Goal: Communication & Community: Ask a question

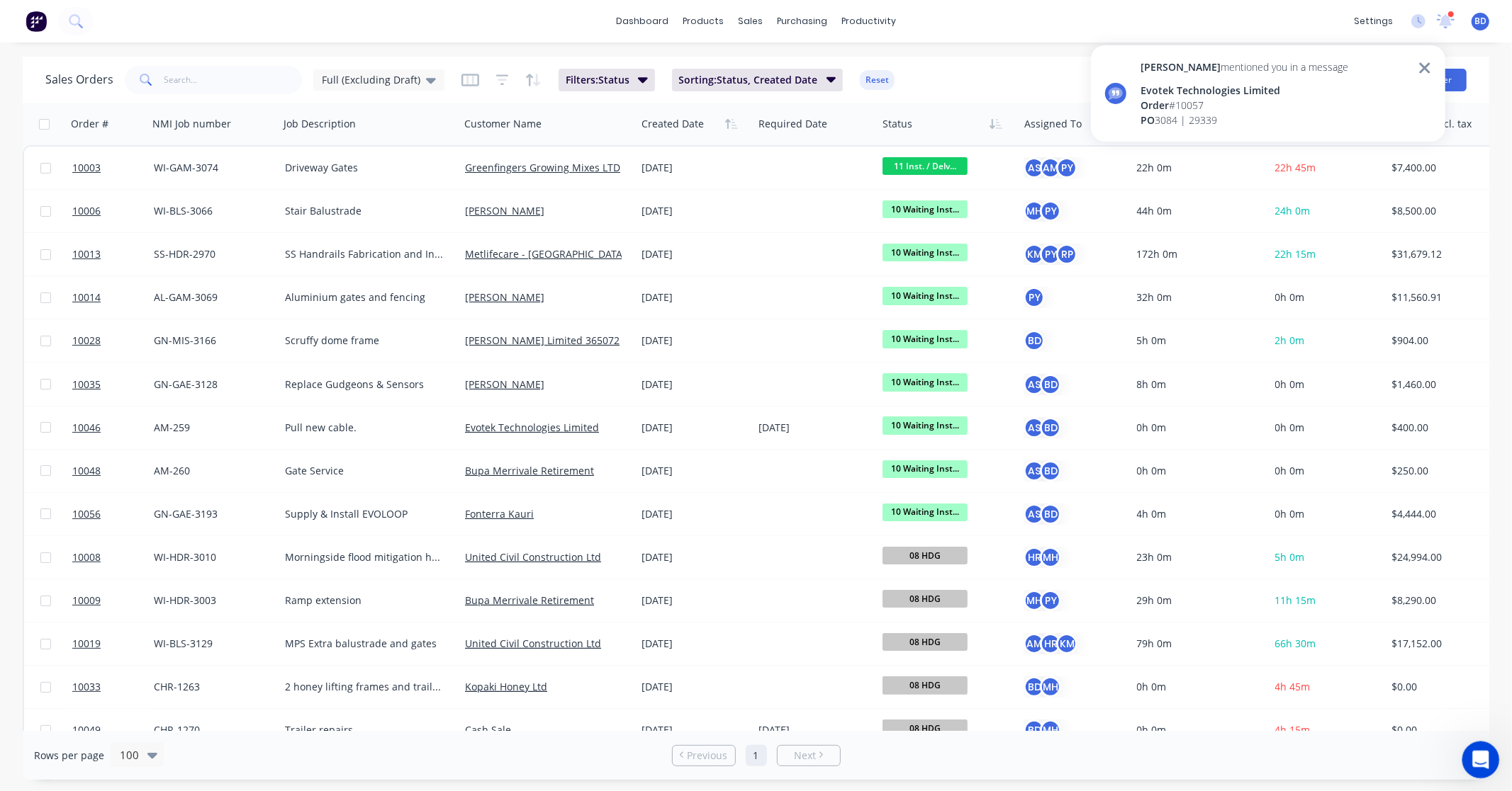
click at [1484, 761] on icon "Open Intercom Messenger" at bounding box center [1478, 758] width 24 height 24
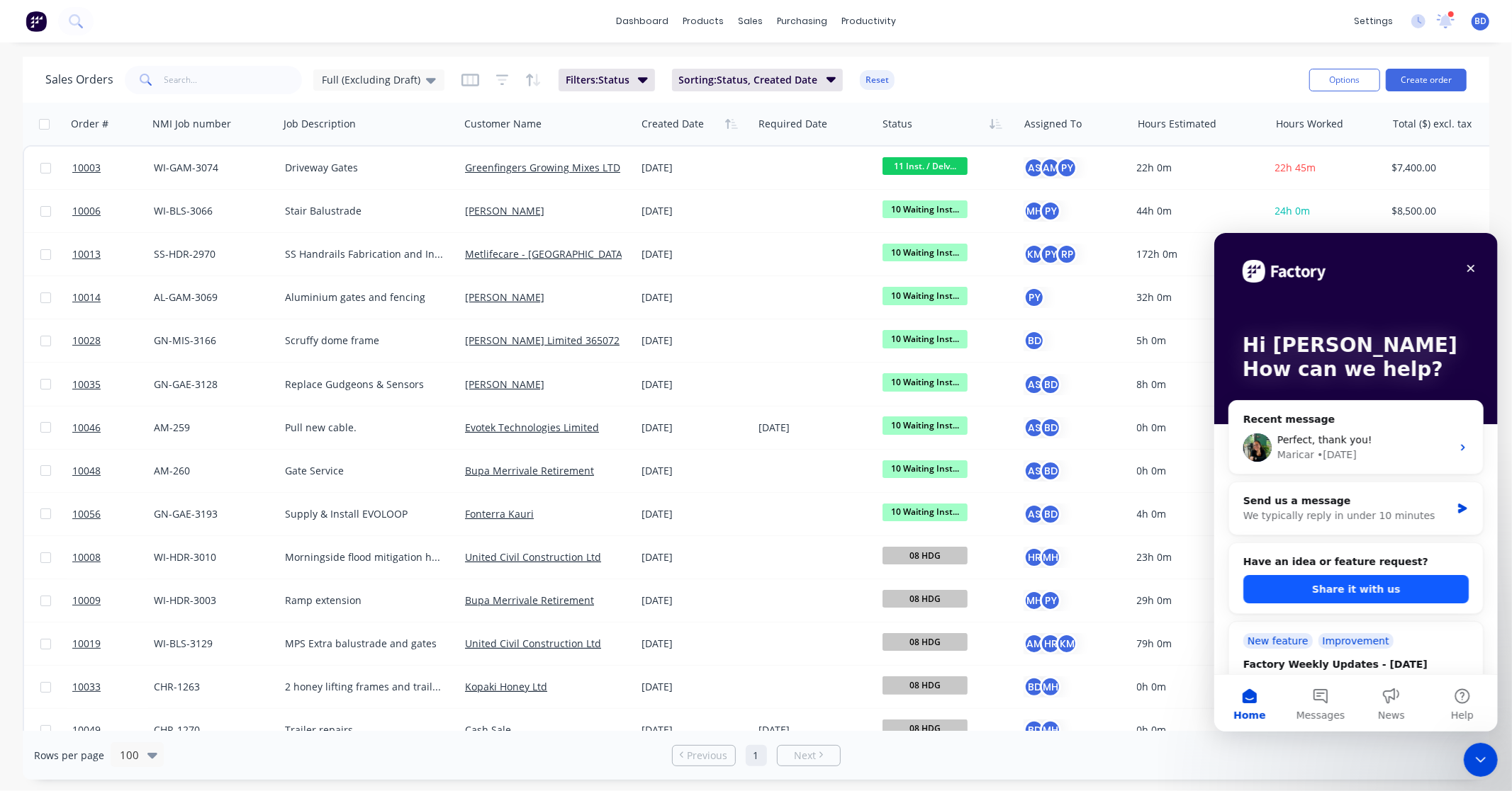
click at [1377, 590] on button "Share it with us" at bounding box center [1355, 588] width 225 height 28
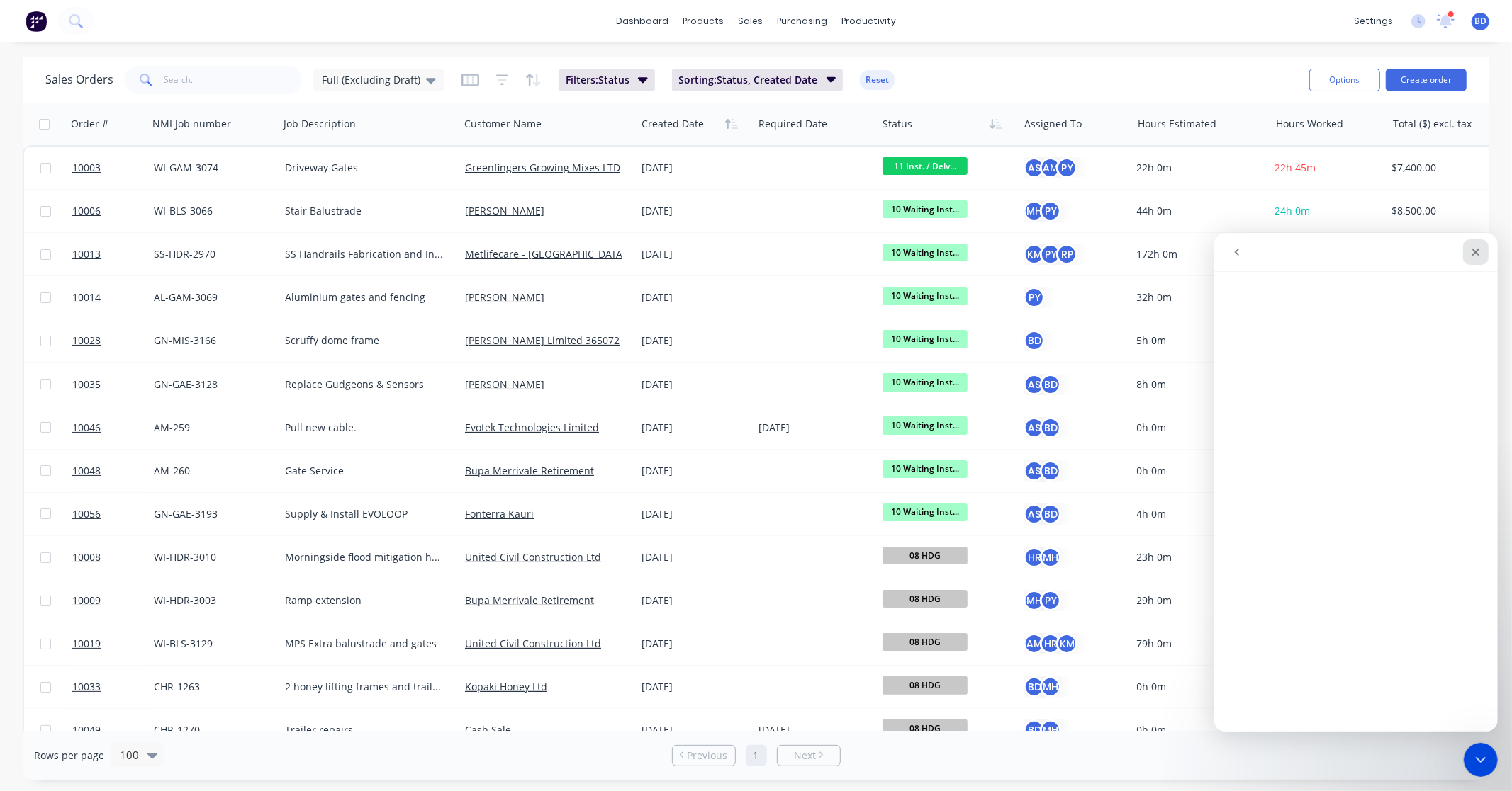
click at [1477, 250] on icon "Close" at bounding box center [1475, 252] width 11 height 11
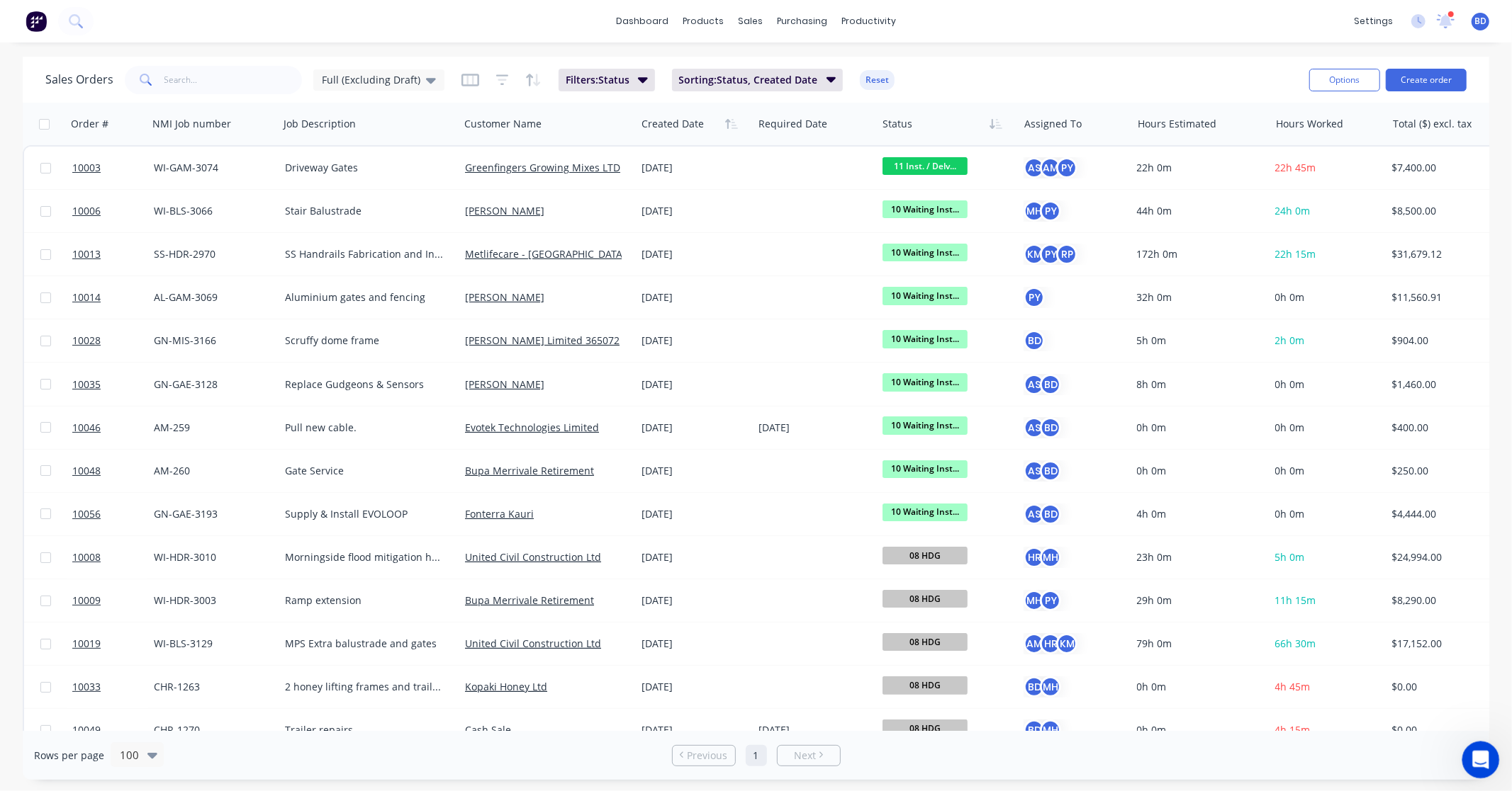
click at [1473, 753] on icon "Open Intercom Messenger" at bounding box center [1478, 758] width 24 height 24
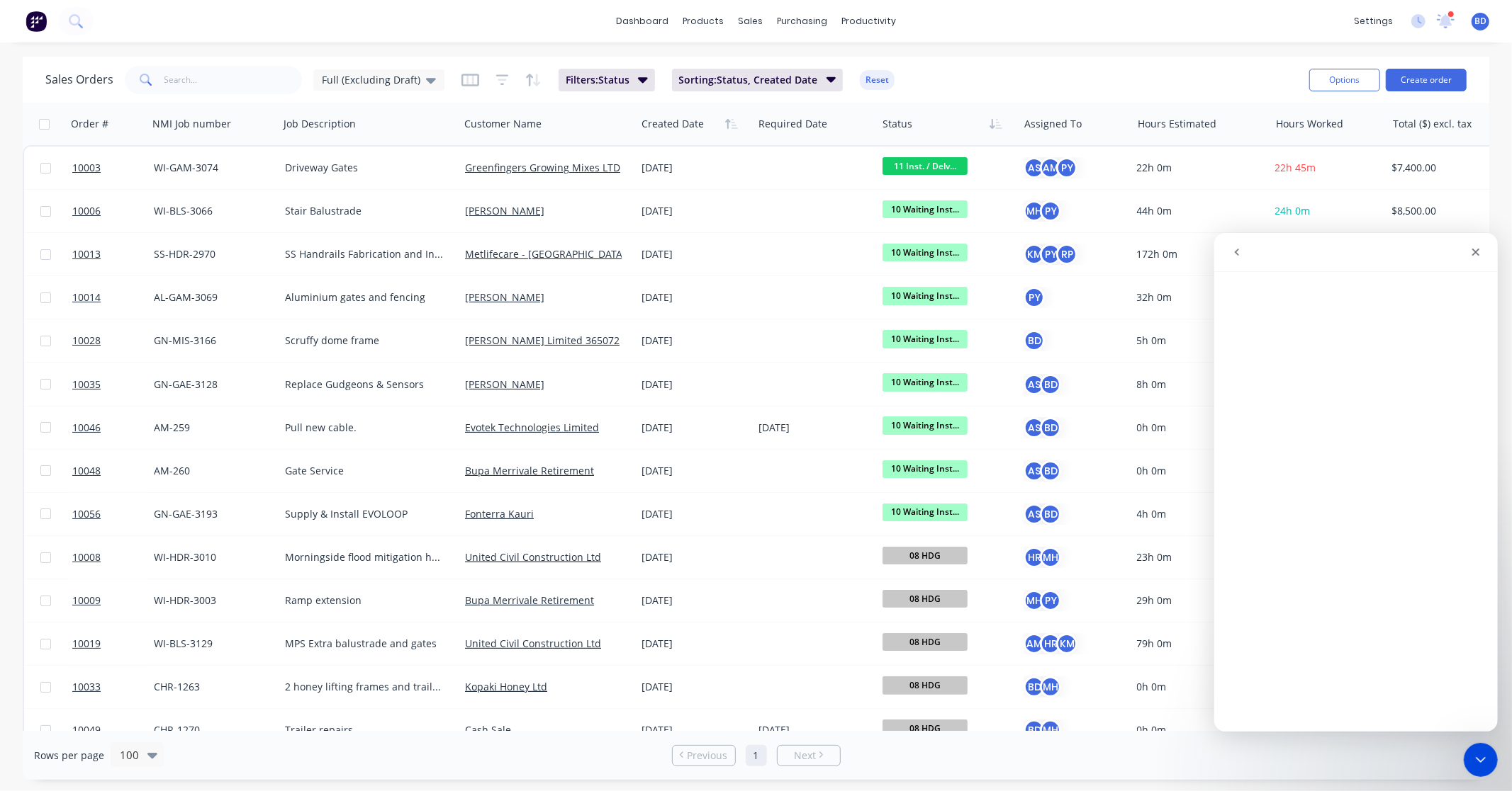
click at [1236, 251] on icon "go back" at bounding box center [1236, 252] width 11 height 11
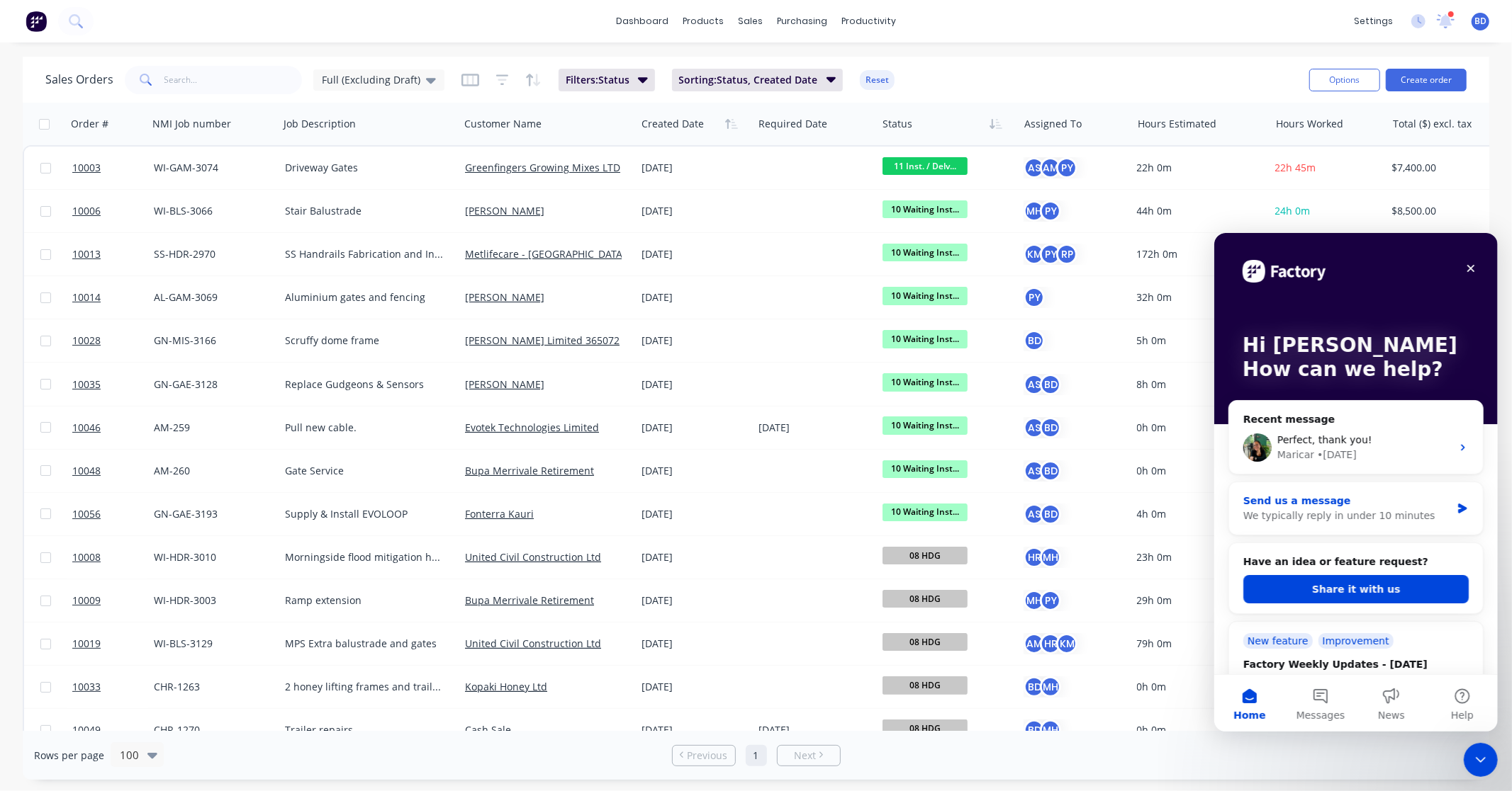
click at [1346, 509] on div "We typically reply in under 10 minutes" at bounding box center [1346, 515] width 208 height 15
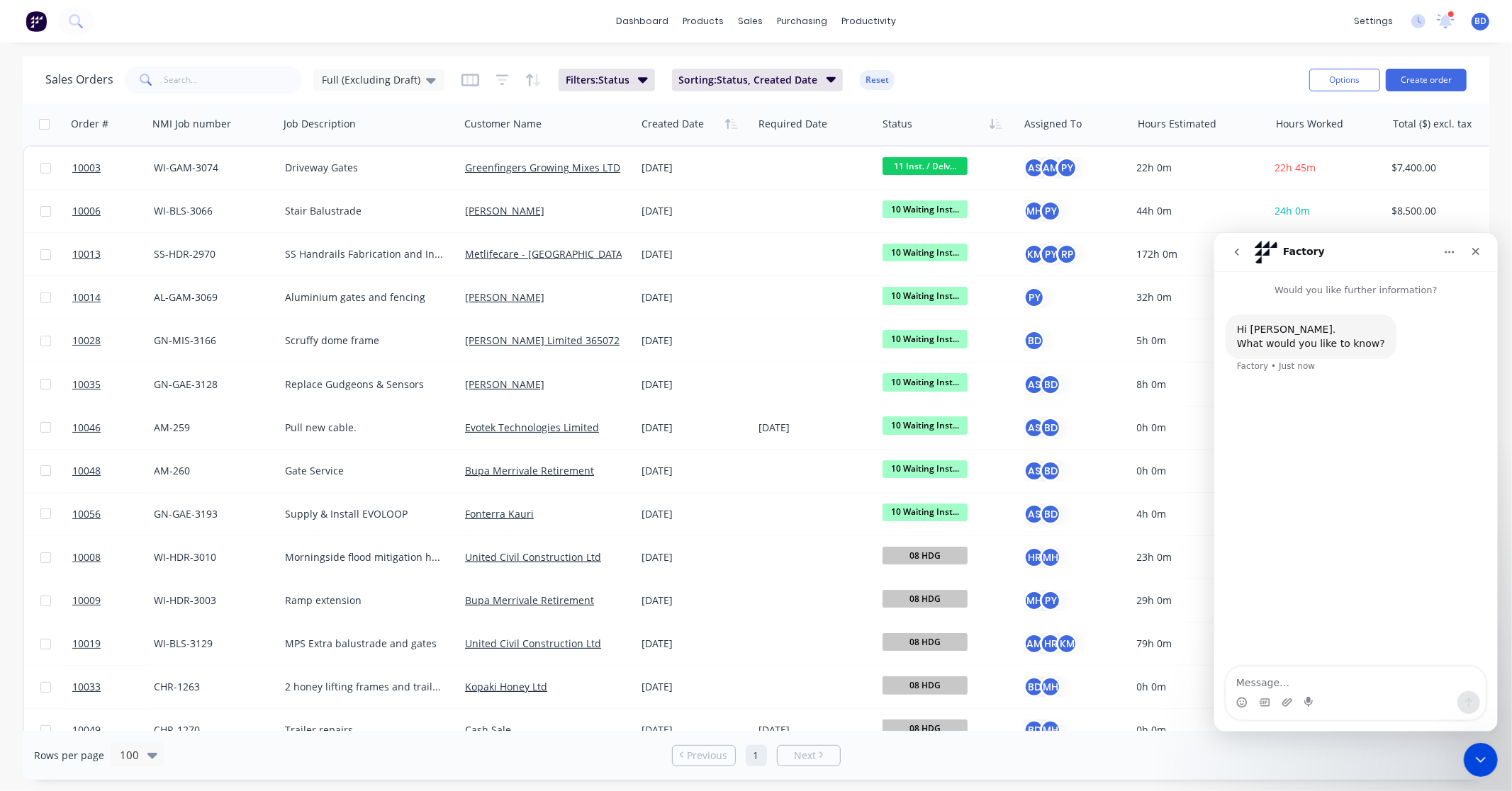
click at [1321, 687] on textarea "Message…" at bounding box center [1354, 678] width 259 height 25
type textarea "Hello"
click at [1274, 680] on textarea "Message…" at bounding box center [1354, 678] width 259 height 25
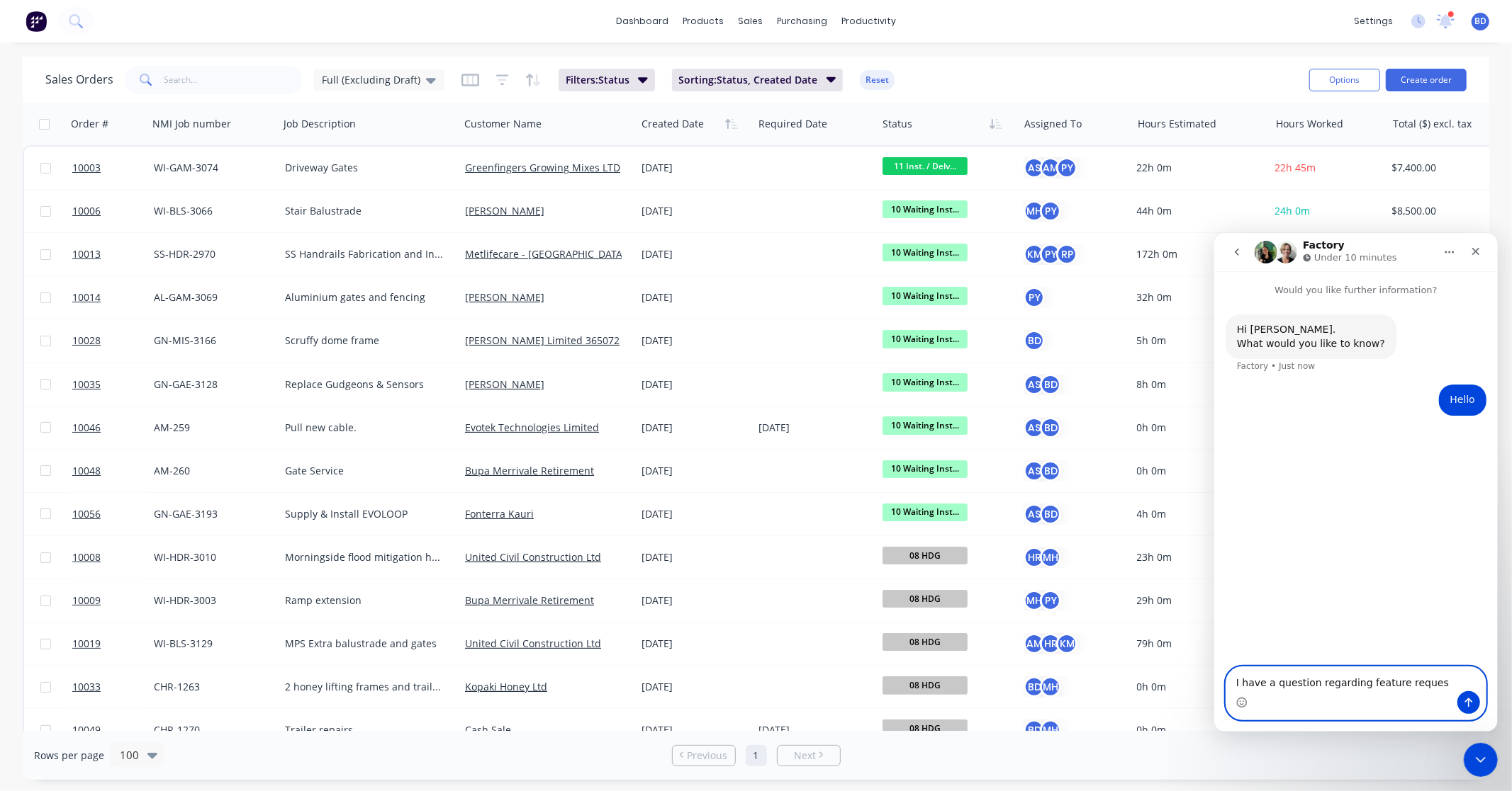
type textarea "I have a question regarding feature request"
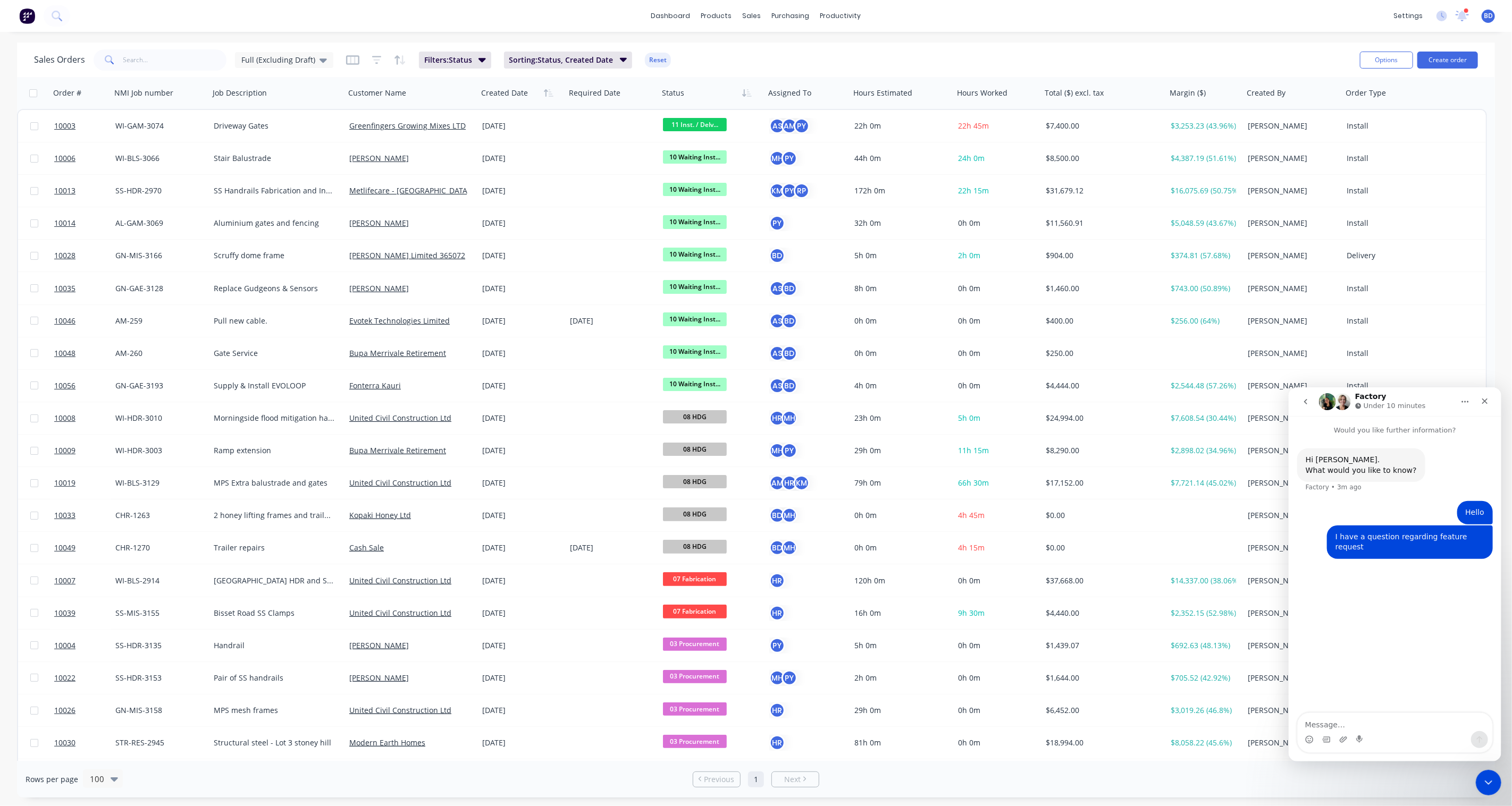
click at [1134, 406] on button "go back" at bounding box center [1305, 401] width 20 height 20
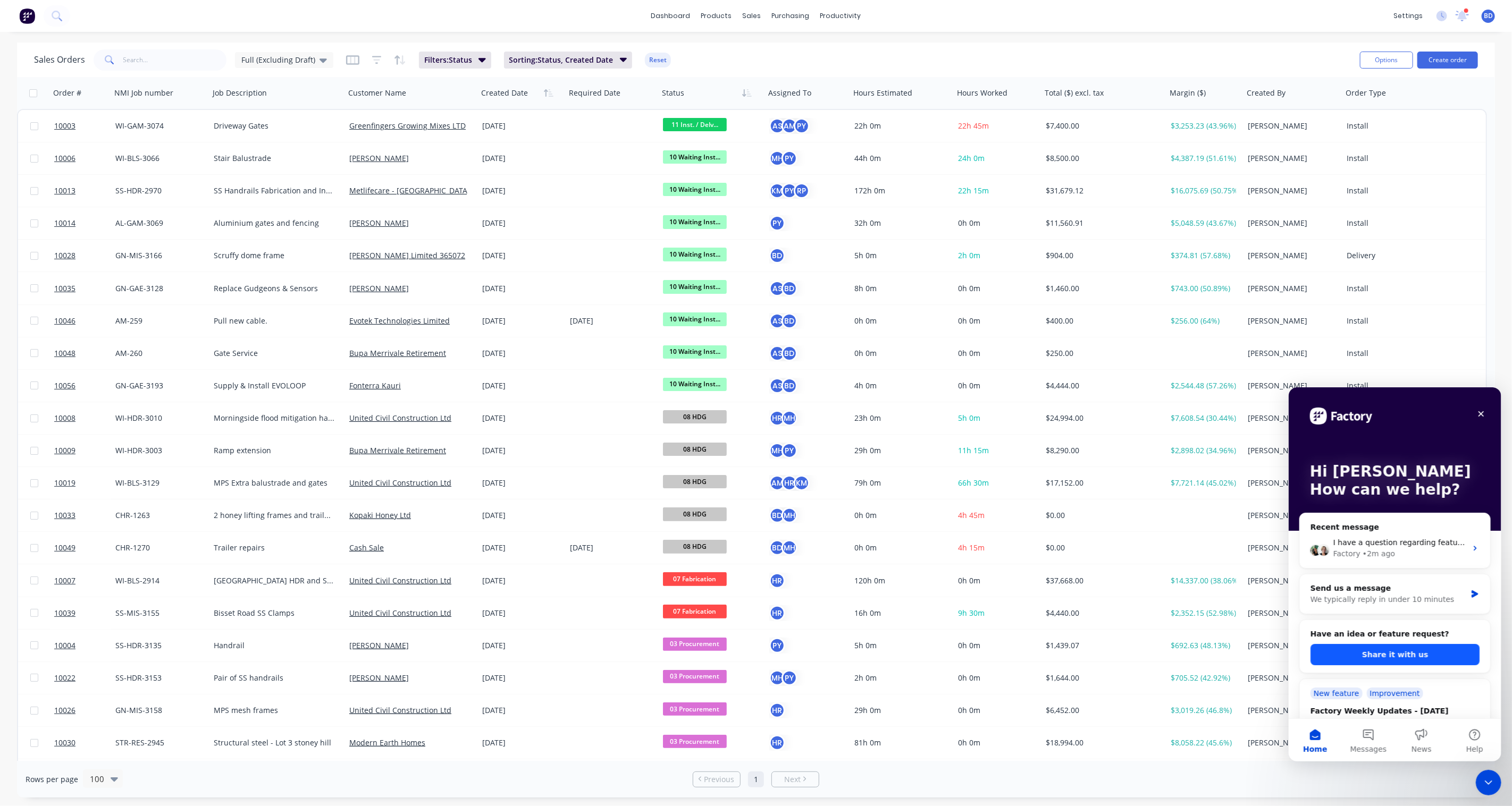
click at [1134, 593] on button "Share it with us" at bounding box center [1395, 653] width 169 height 21
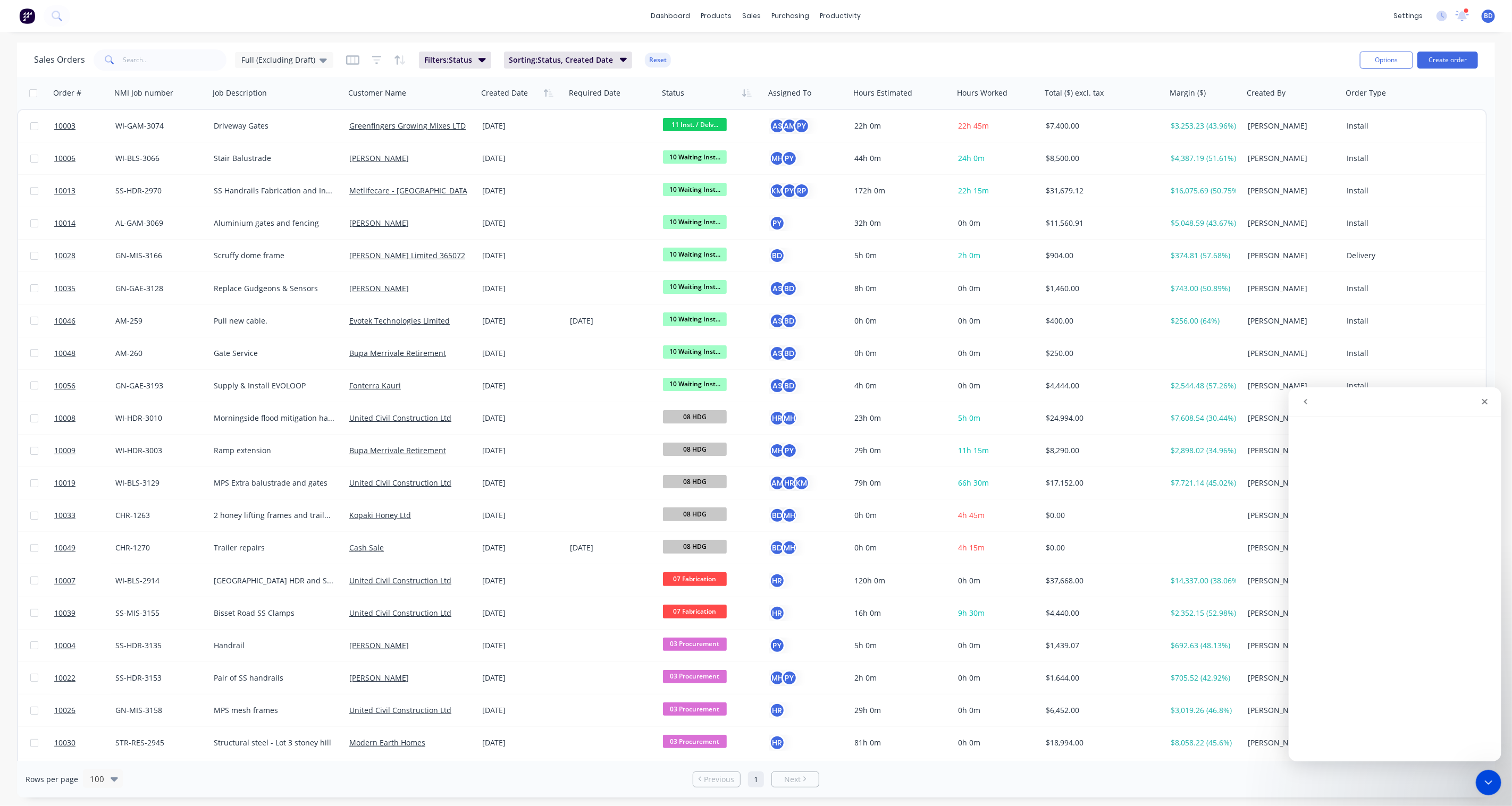
click at [1134, 405] on icon "go back" at bounding box center [1305, 401] width 8 height 8
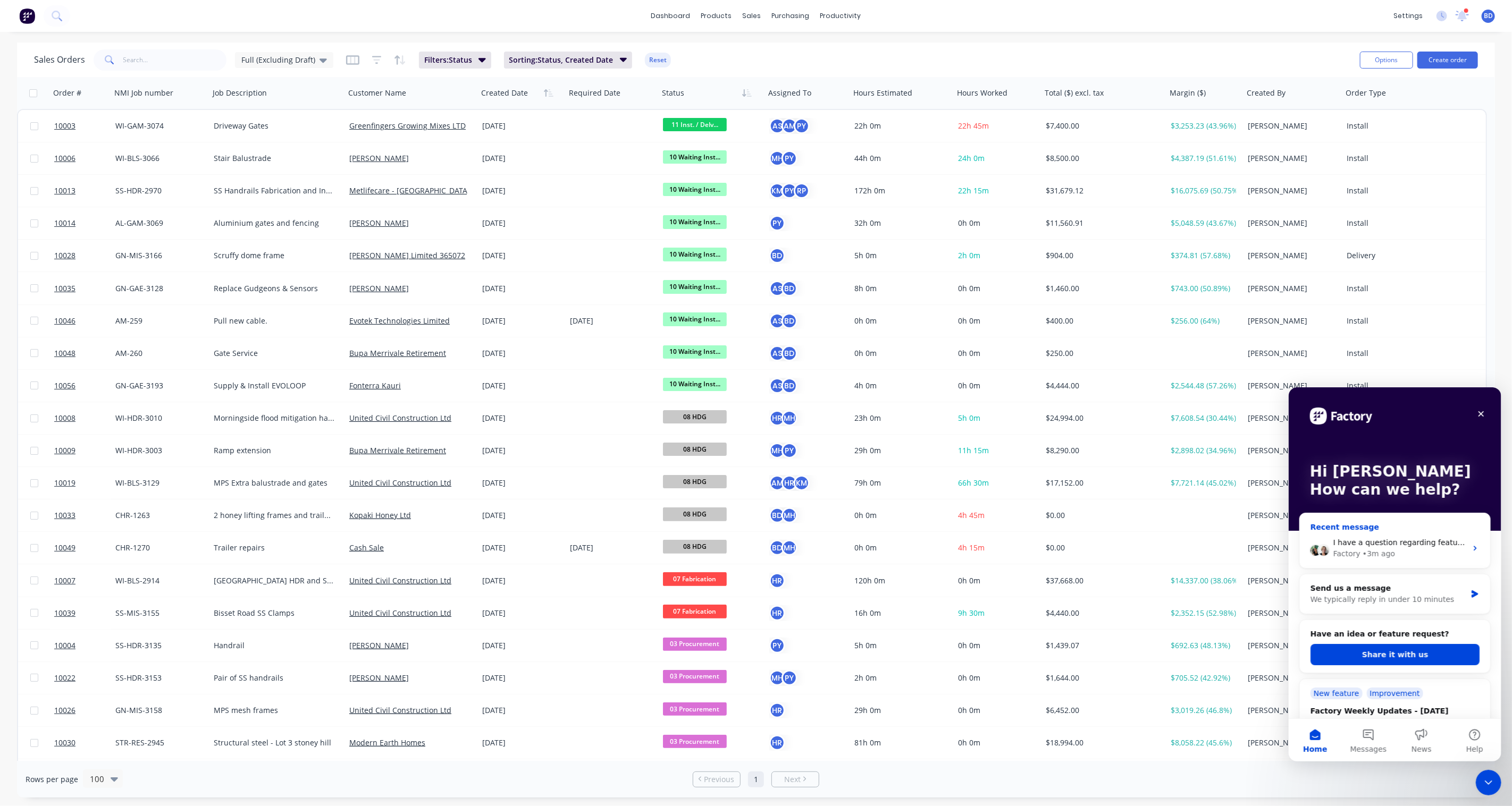
click at [1134, 548] on div "Factory • 3m ago" at bounding box center [1400, 553] width 134 height 11
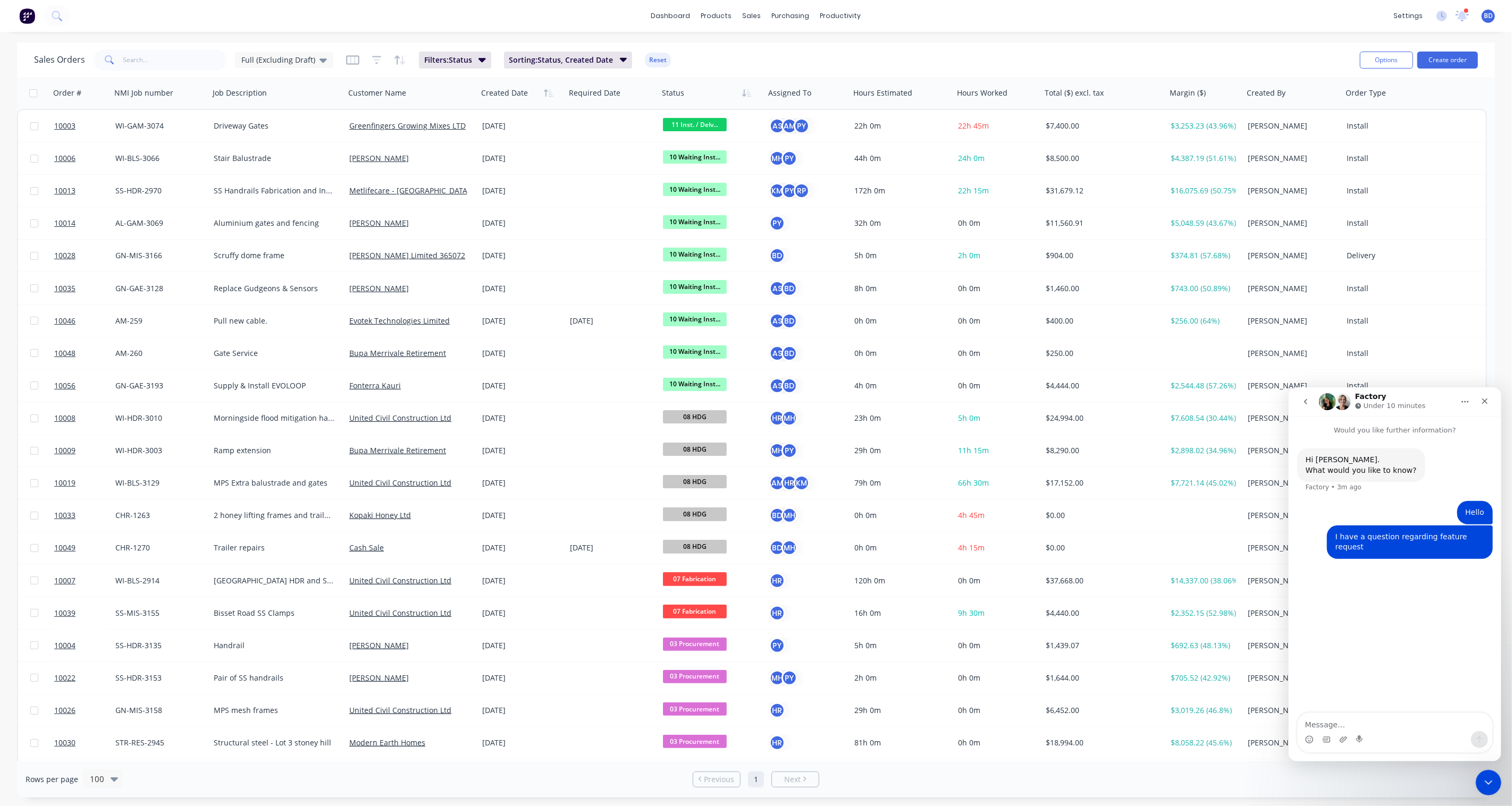
click at [1134, 593] on textarea "Message…" at bounding box center [1394, 722] width 194 height 18
click at [1134, 593] on textarea "Sorry, never mind Figured it out" at bounding box center [1394, 722] width 194 height 18
type textarea "Sorry, never mind Figured it out."
click at [1134, 395] on button "go back" at bounding box center [1305, 401] width 20 height 20
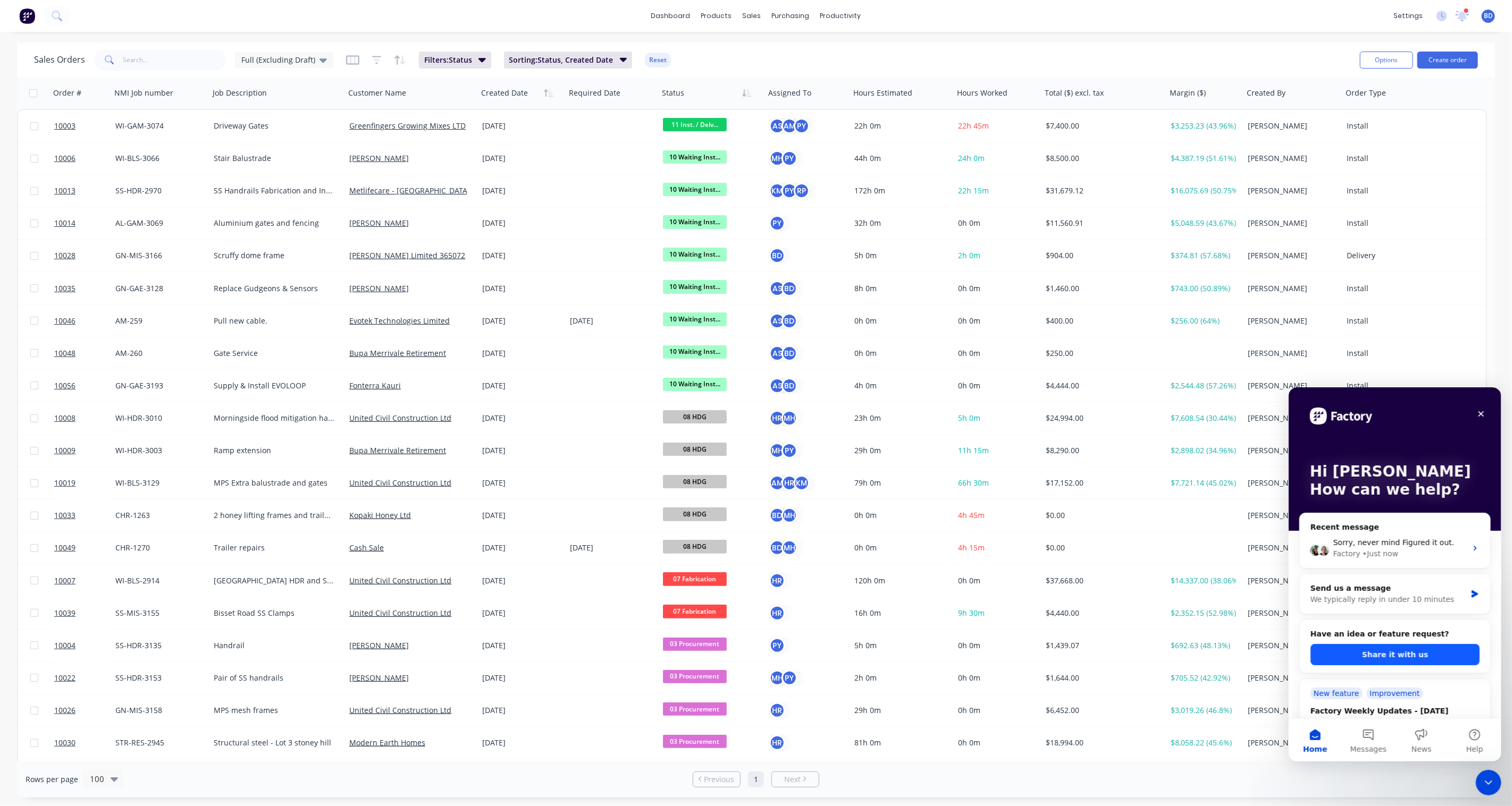
click at [1134, 593] on button "Share it with us" at bounding box center [1395, 653] width 169 height 21
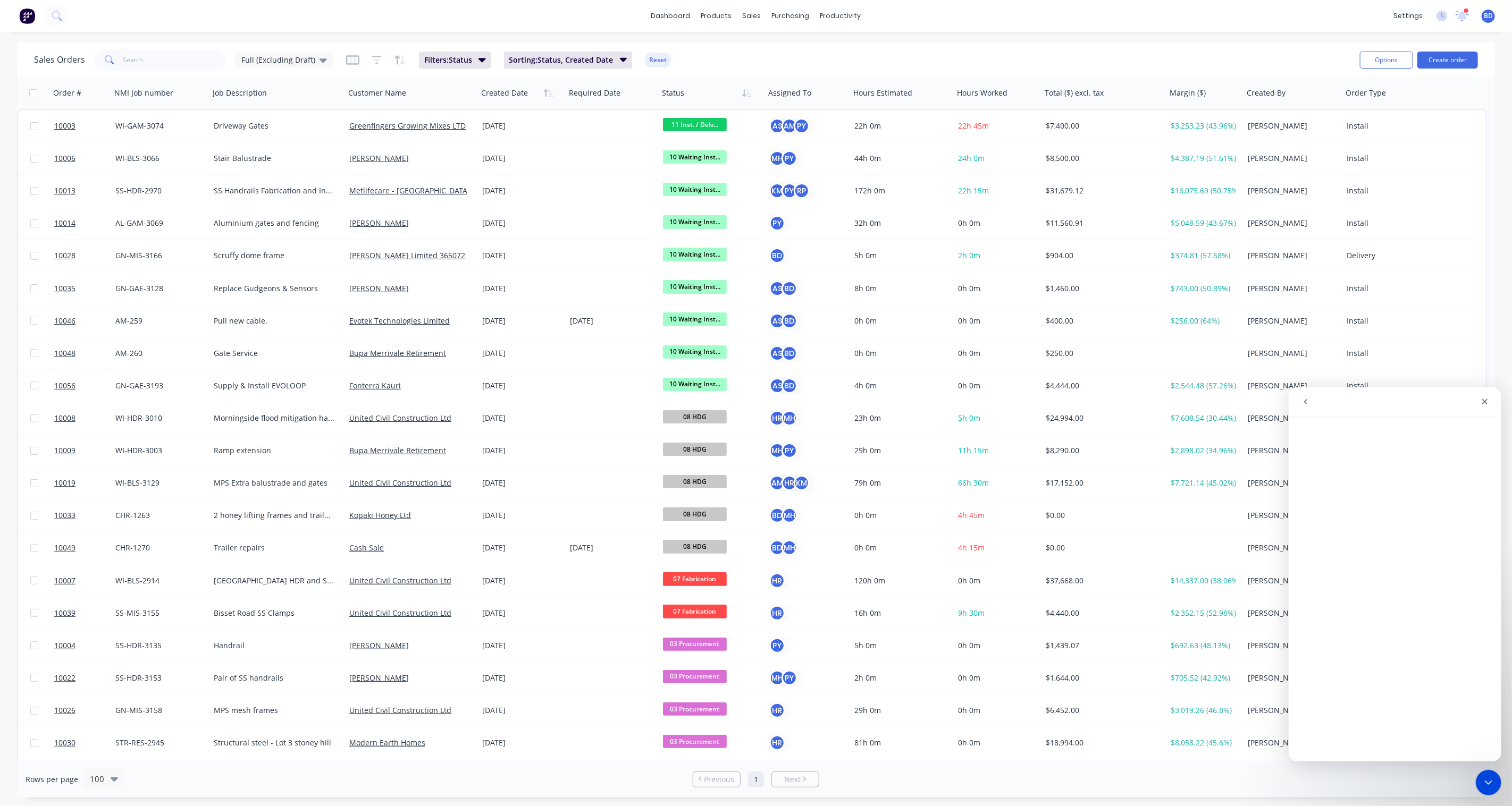
click at [1134, 404] on icon "go back" at bounding box center [1305, 401] width 8 height 8
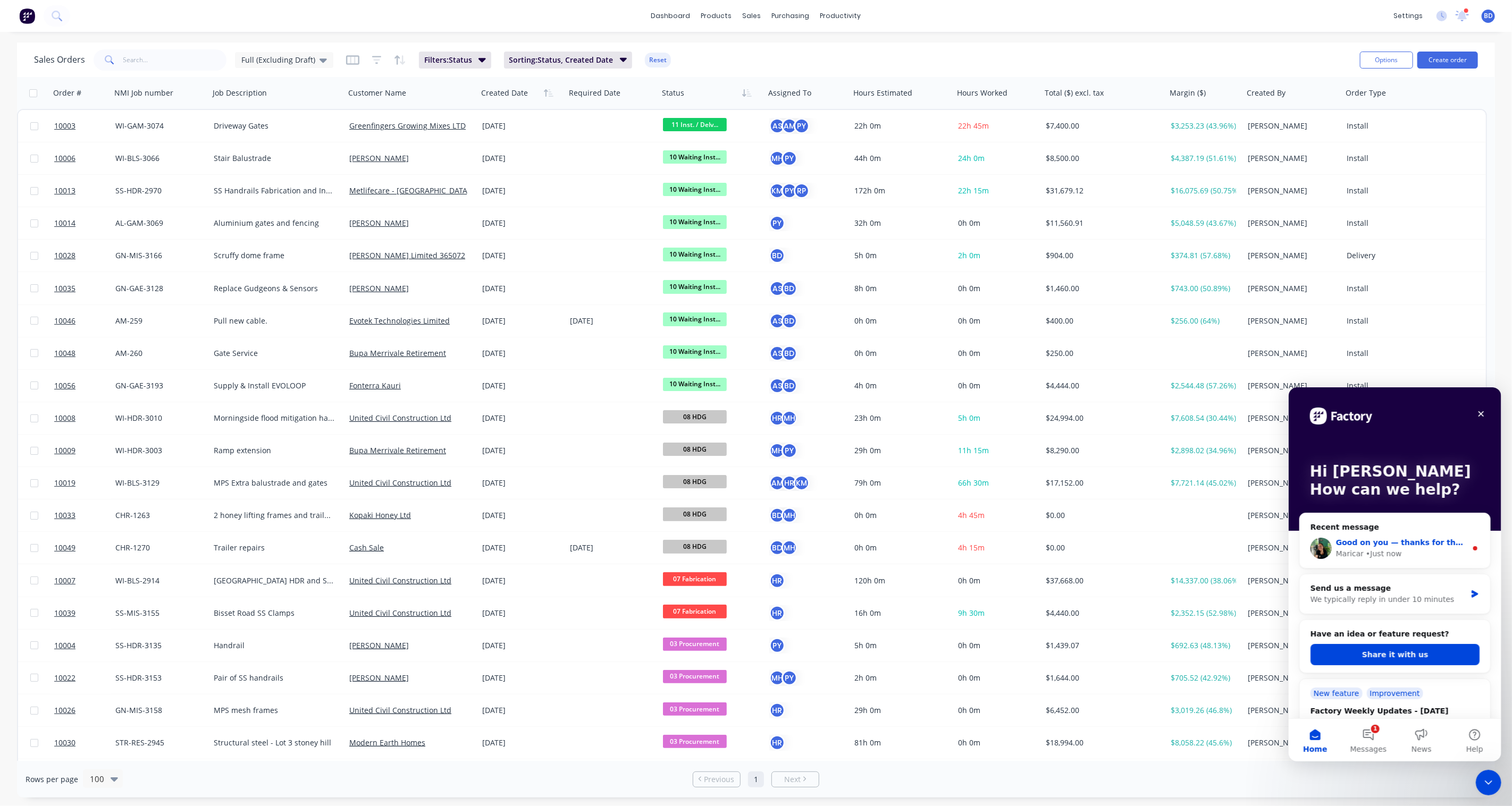
click at [1134, 548] on div "Maricar • Just now" at bounding box center [1401, 553] width 131 height 11
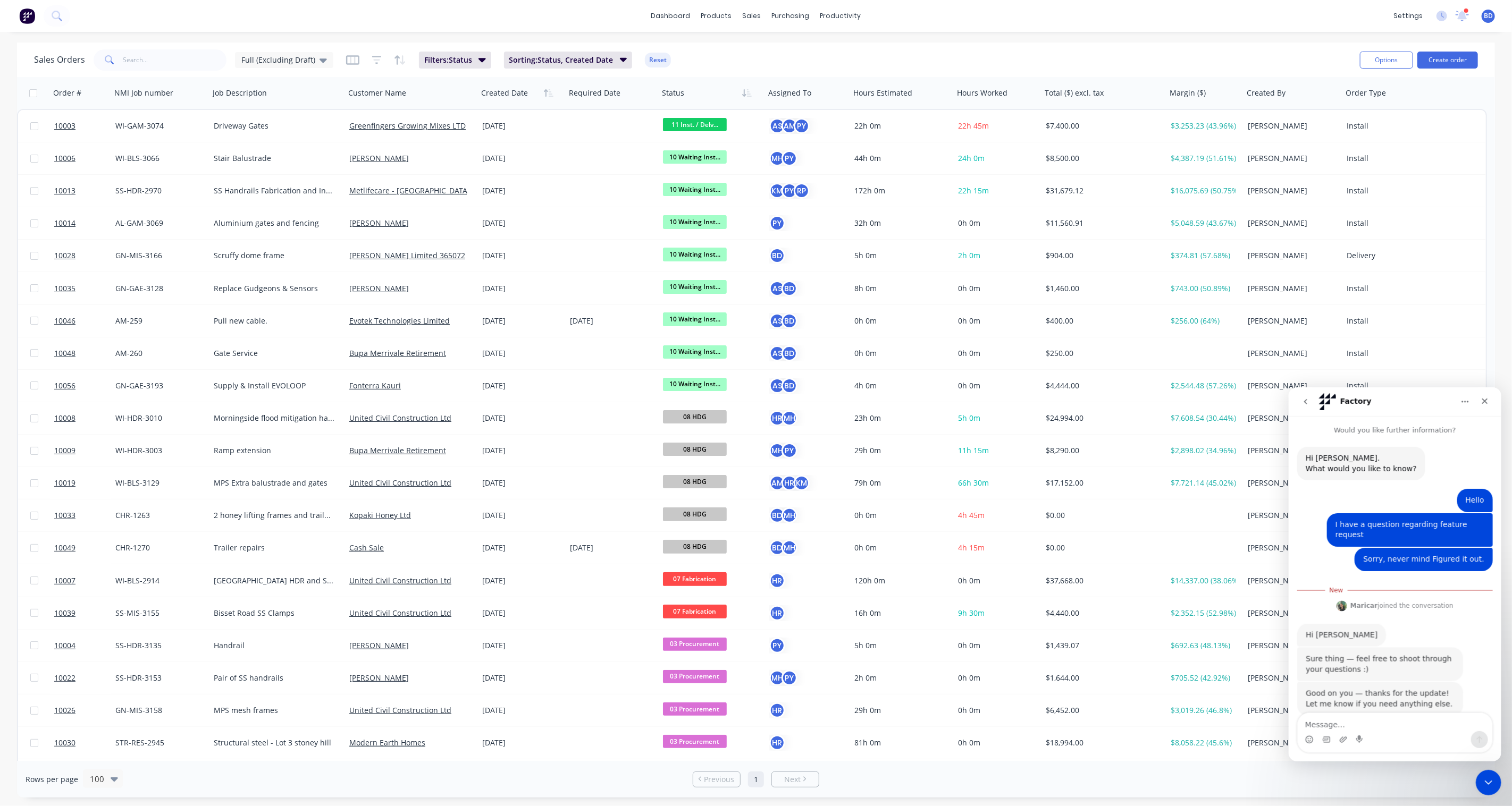
scroll to position [14, 0]
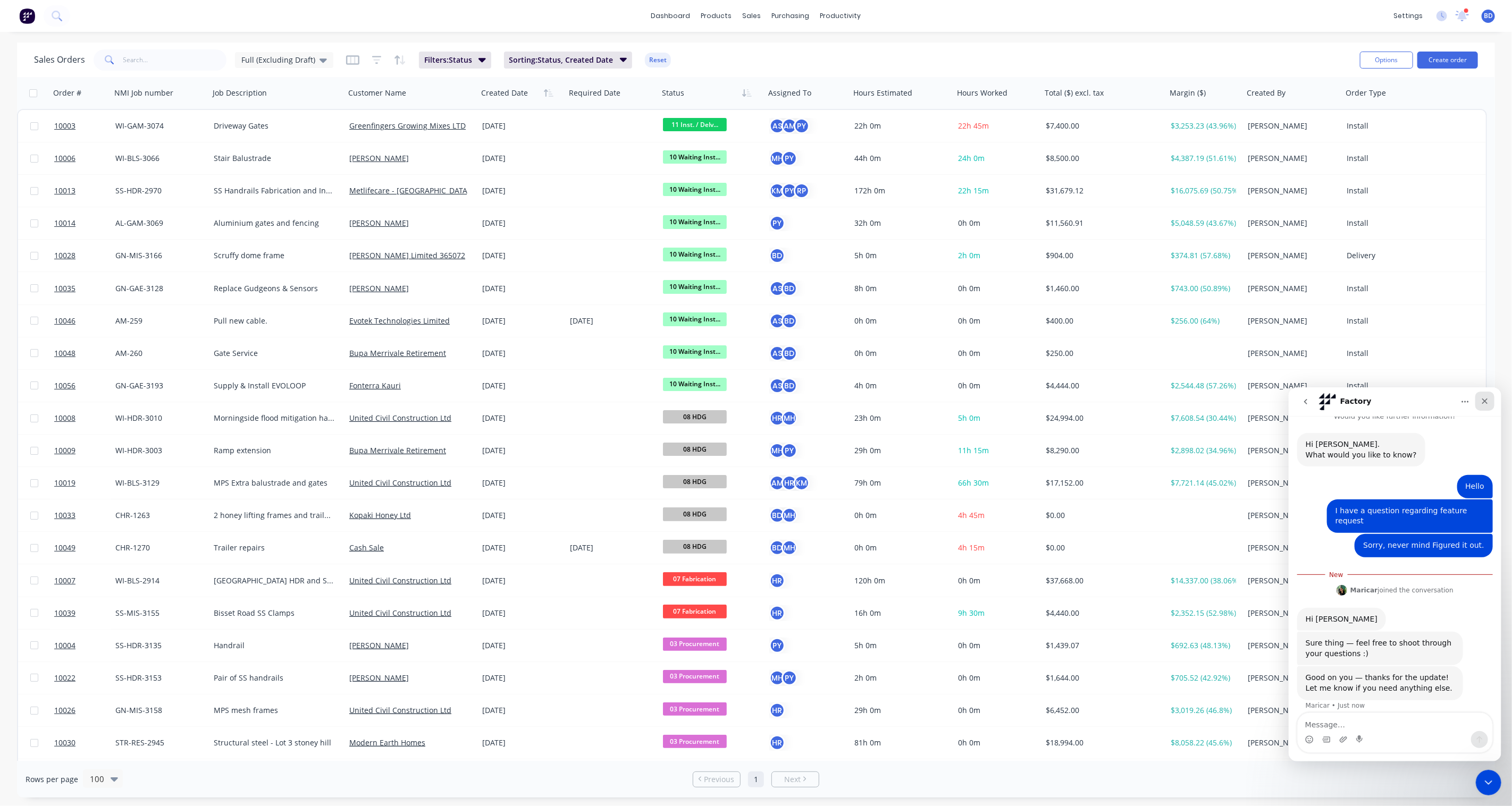
click at [1134, 397] on icon "Close" at bounding box center [1484, 401] width 8 height 8
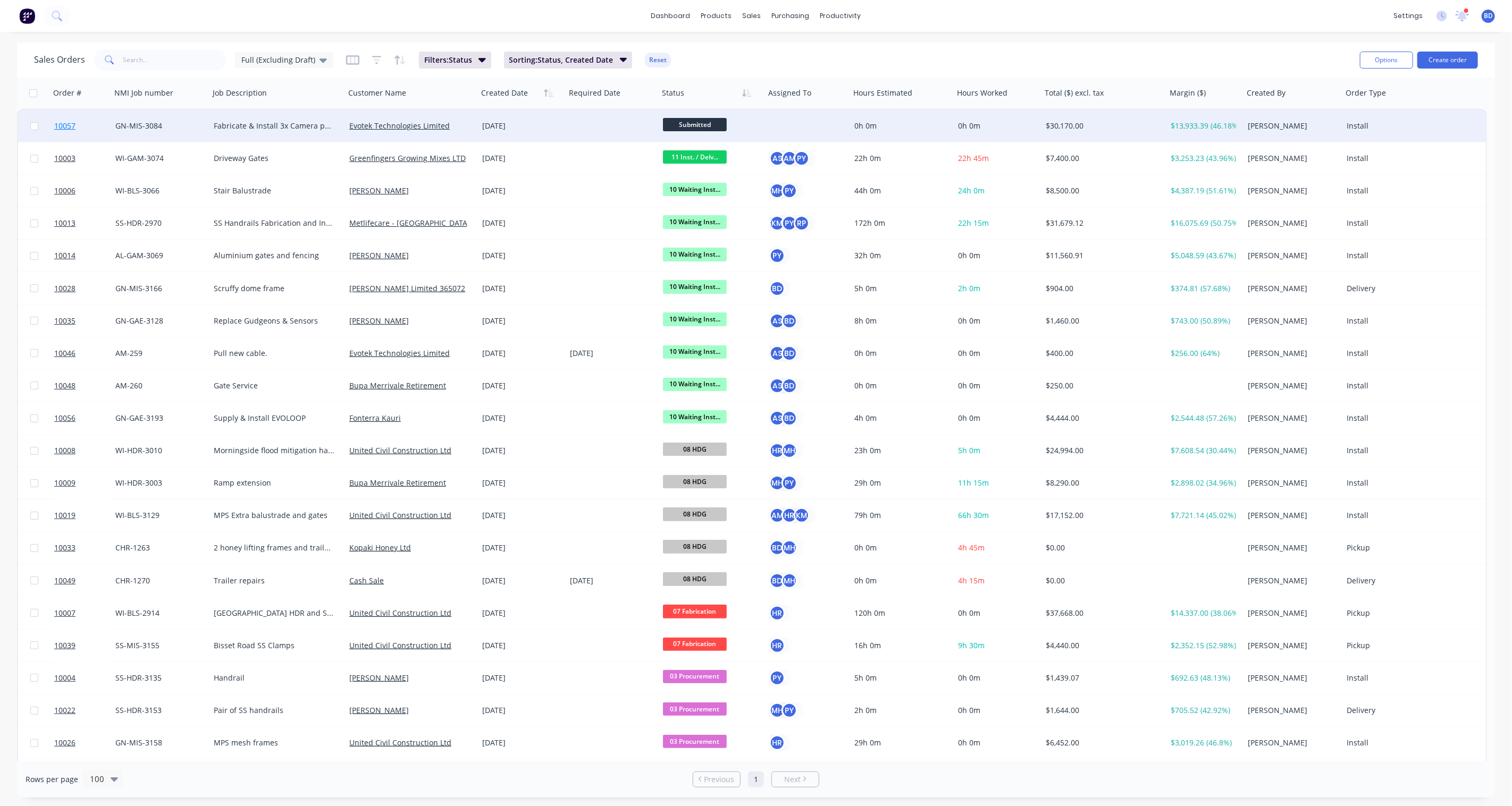
click at [63, 124] on span "10057" at bounding box center [65, 126] width 21 height 11
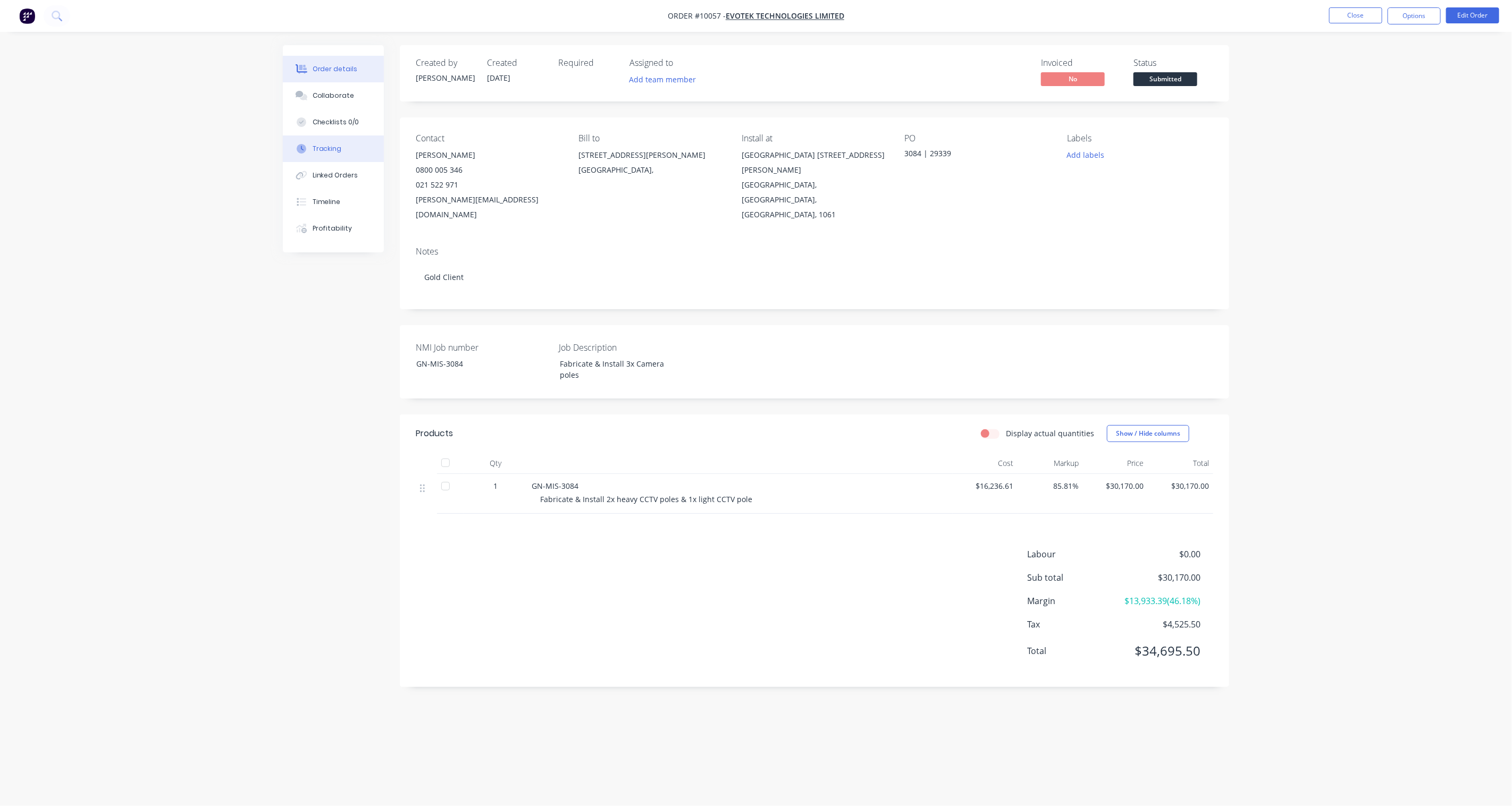
click at [324, 144] on div "Tracking" at bounding box center [327, 149] width 29 height 10
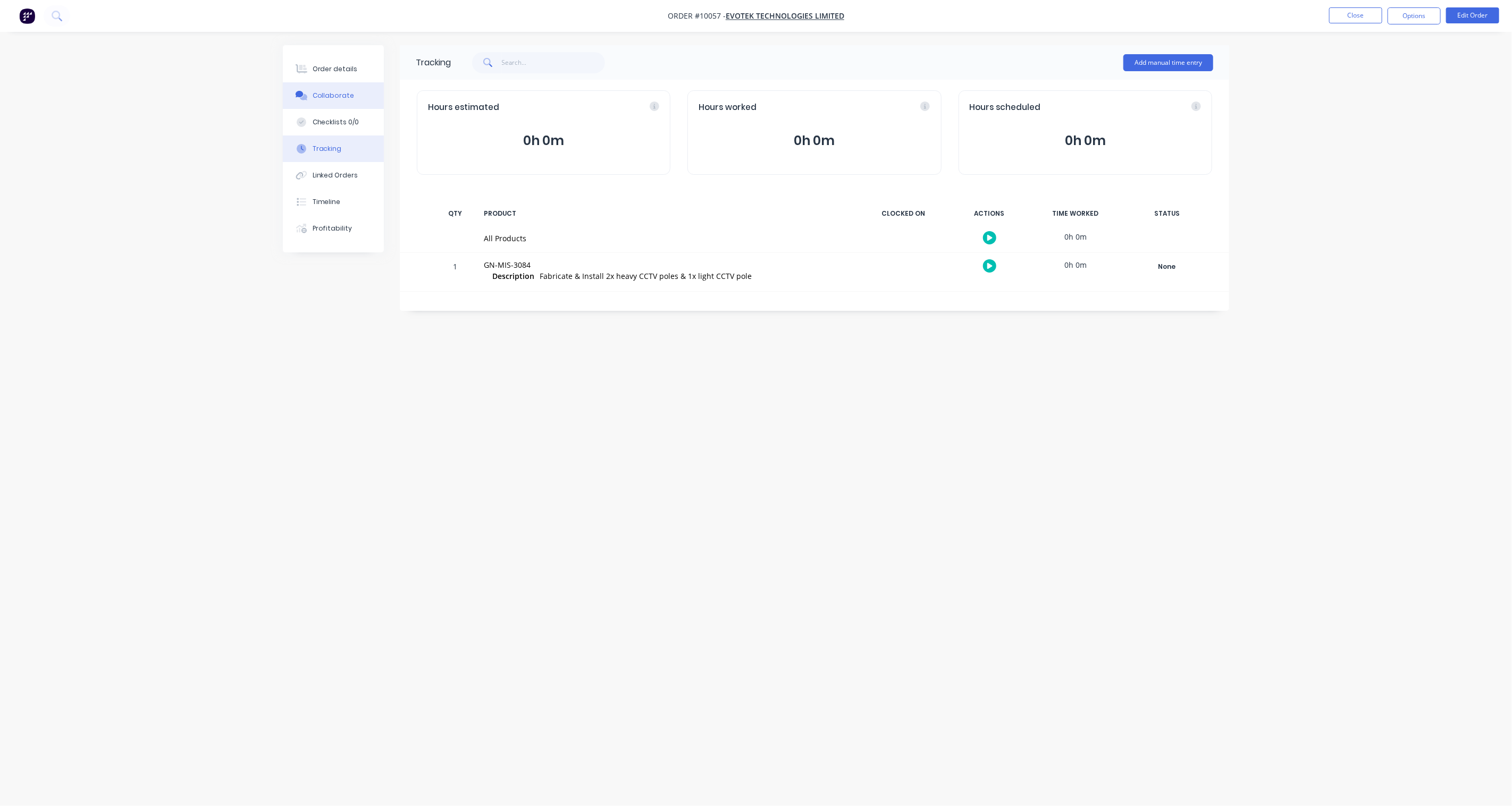
click at [327, 97] on div "Collaborate" at bounding box center [334, 95] width 42 height 10
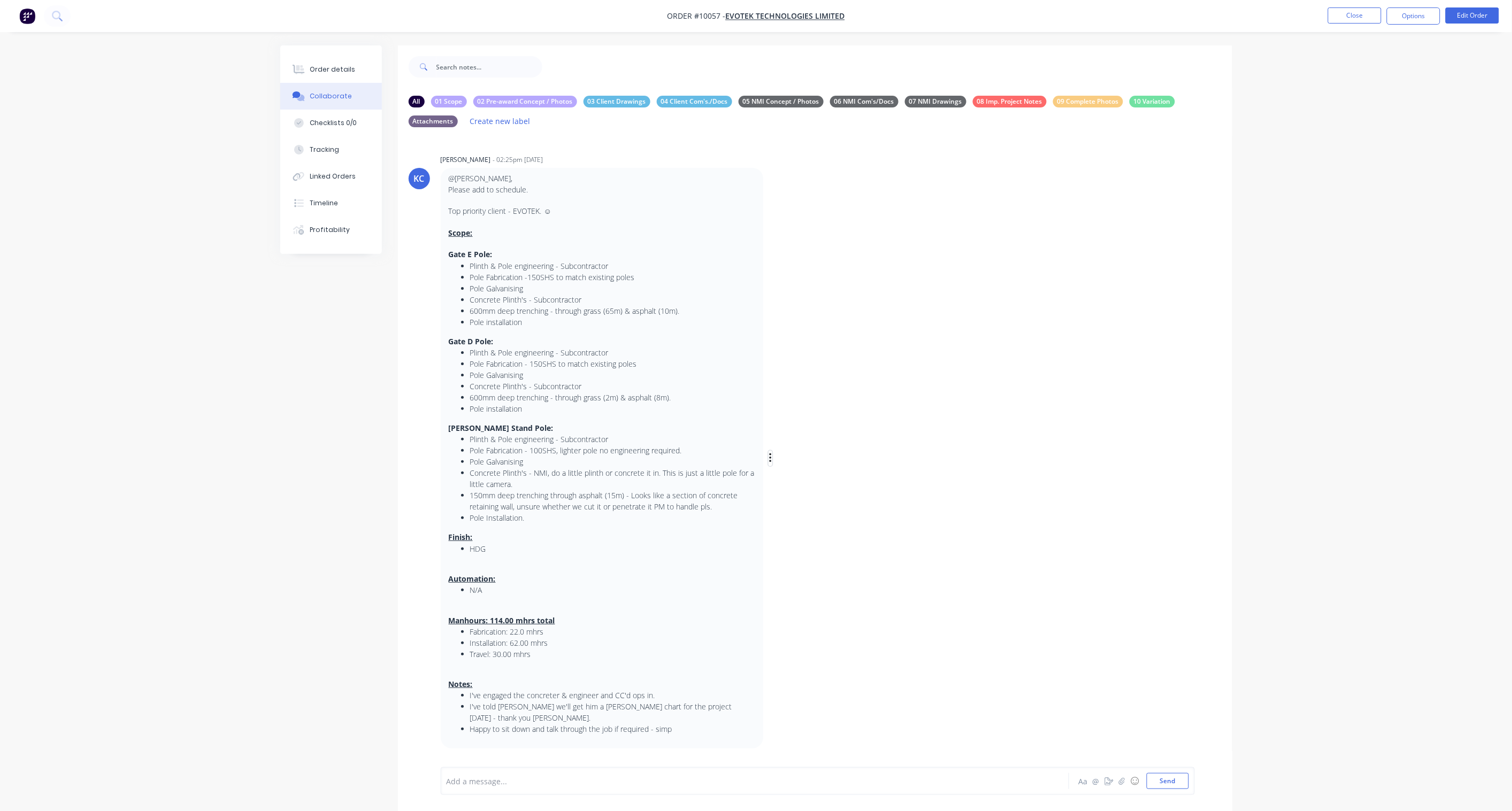
click at [770, 460] on icon "button" at bounding box center [770, 459] width 3 height 12
click at [804, 480] on button "Edit" at bounding box center [809, 478] width 67 height 18
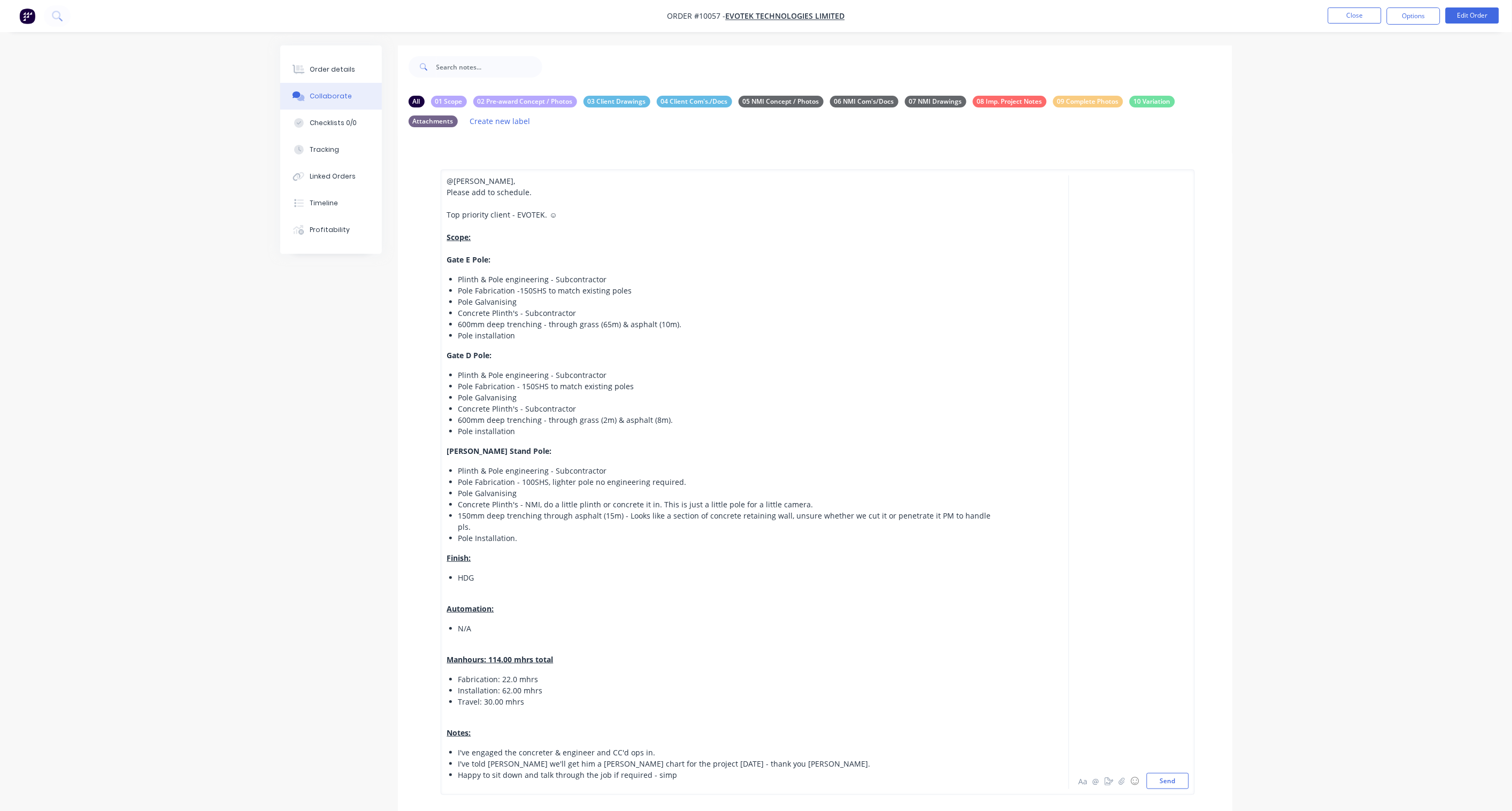
scroll to position [1146, 0]
drag, startPoint x: 448, startPoint y: 217, endPoint x: 440, endPoint y: 162, distance: 55.6
click at [440, 162] on div "All 01 Scope 02 Pre-award Concept / Photos 03 Client Drawings 04 Client Com's./…" at bounding box center [815, 766] width 835 height 1355
drag, startPoint x: 453, startPoint y: 238, endPoint x: 427, endPoint y: 184, distance: 59.9
click at [427, 184] on div "All 01 Scope 02 Pre-award Concept / Photos 03 Client Drawings 04 Client Com's./…" at bounding box center [815, 754] width 835 height 1332
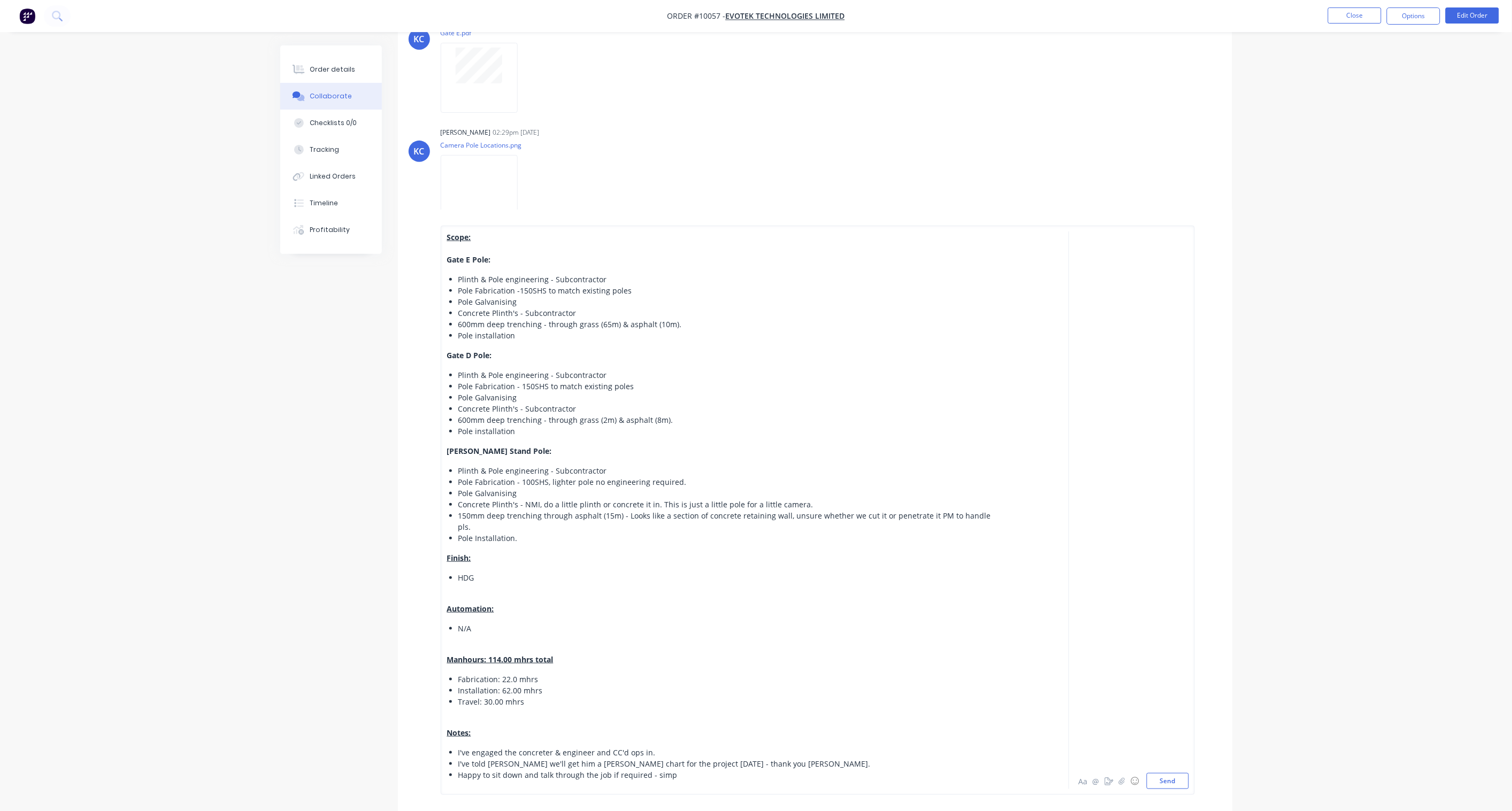
scroll to position [178, 0]
click at [1168, 782] on button "Send" at bounding box center [1168, 781] width 43 height 16
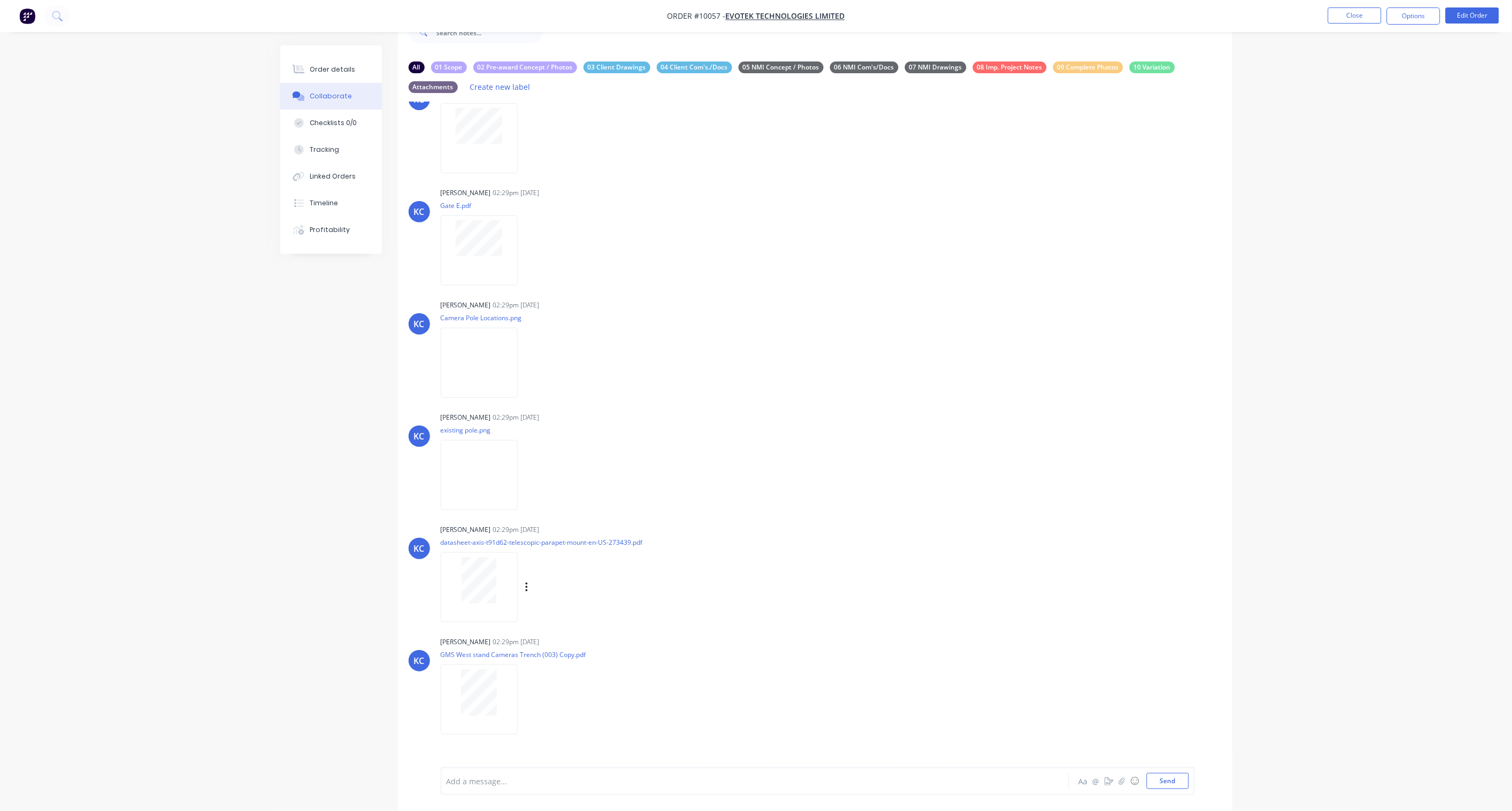
scroll to position [1091, 0]
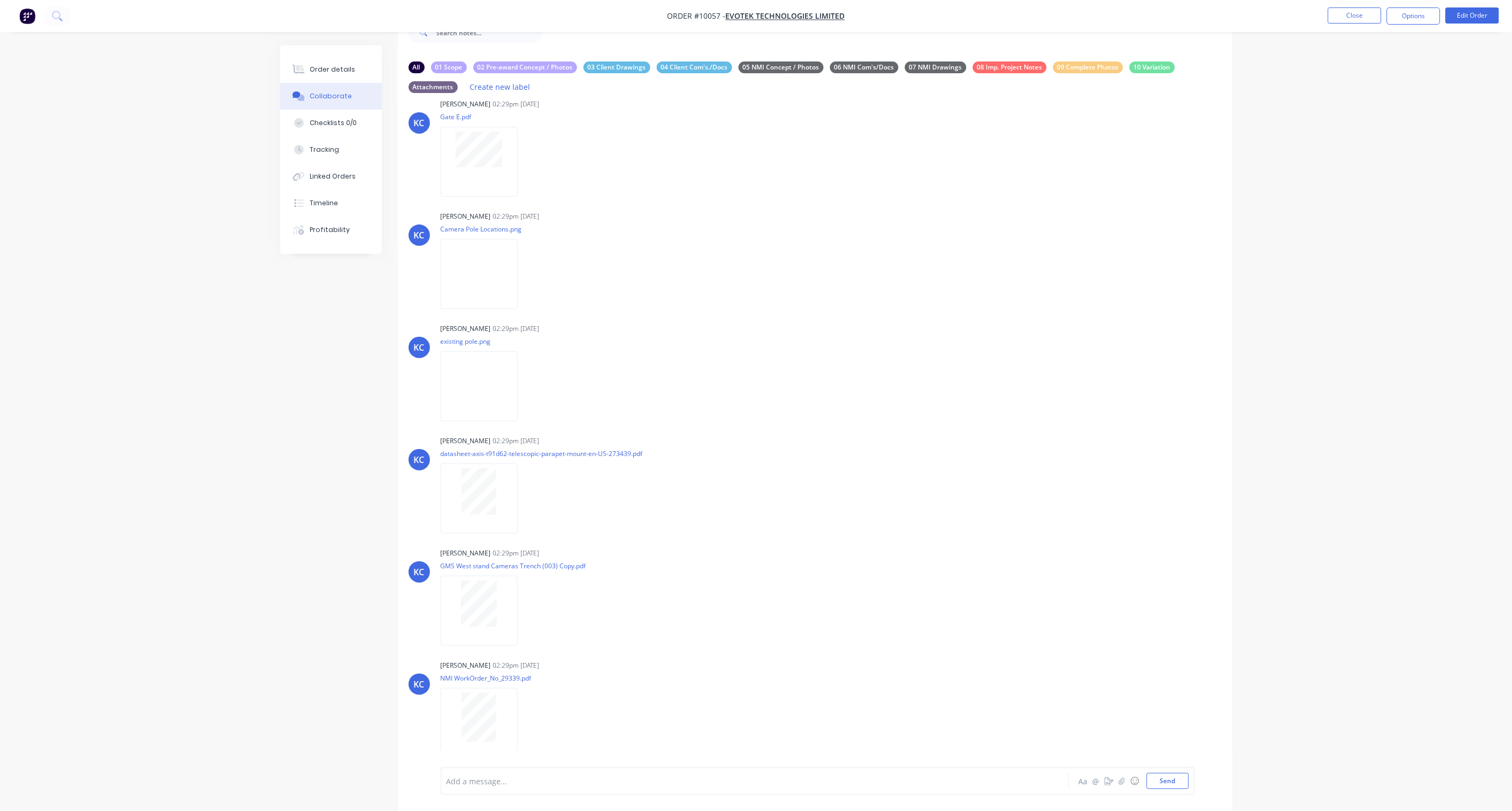
click at [504, 787] on div "Add a message..." at bounding box center [725, 781] width 557 height 16
click at [1161, 781] on button "Send" at bounding box center [1168, 781] width 43 height 16
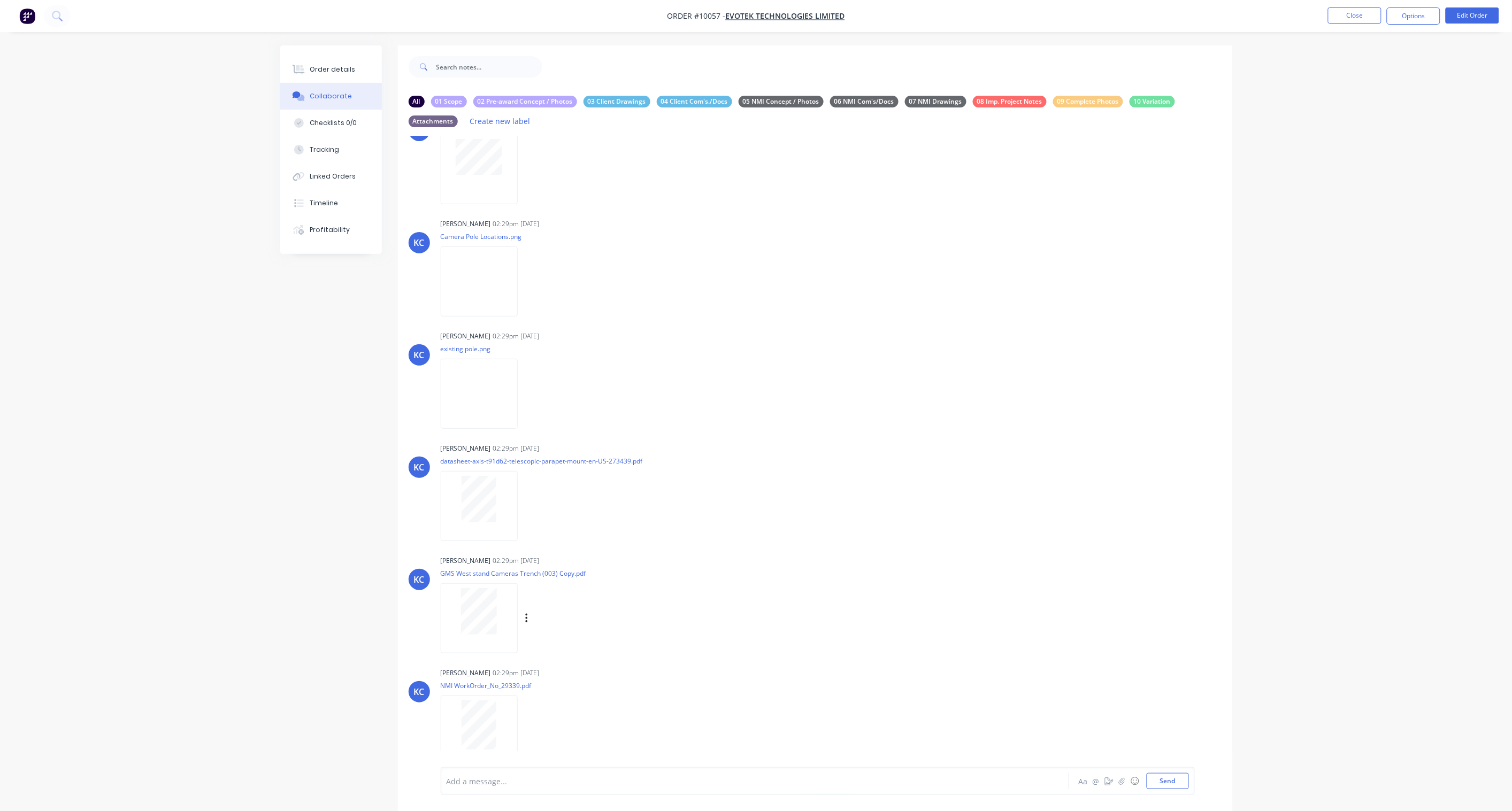
scroll to position [1135, 0]
